Goal: Find specific page/section: Locate item on page

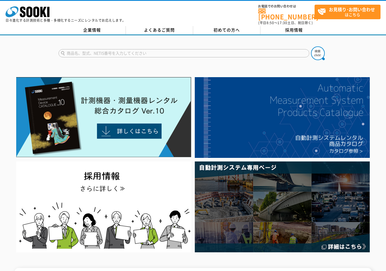
click at [175, 51] on input "text" at bounding box center [184, 53] width 251 height 8
type input "NSR"
click at [311, 46] on button at bounding box center [318, 53] width 14 height 14
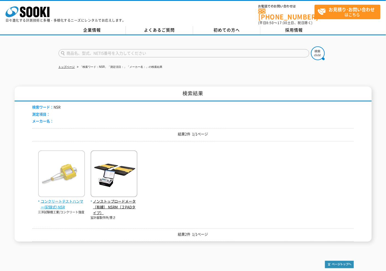
click at [53, 199] on span "コンクリートテストハンマー(記録式) NSR" at bounding box center [61, 205] width 47 height 12
